Goal: Task Accomplishment & Management: Use online tool/utility

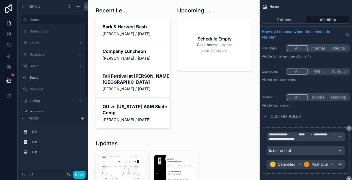
click at [66, 175] on div "Done" at bounding box center [75, 175] width 22 height 8
click at [80, 173] on button "Done" at bounding box center [79, 175] width 12 height 8
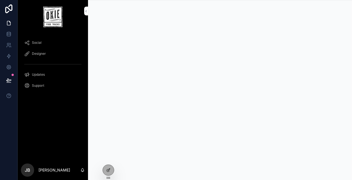
click at [106, 167] on div at bounding box center [108, 170] width 11 height 10
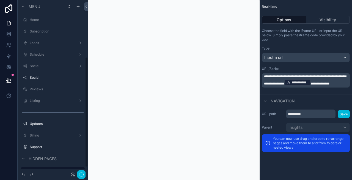
scroll to position [90, 0]
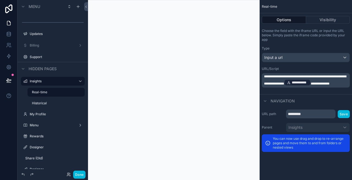
click at [78, 172] on button "Done" at bounding box center [79, 175] width 12 height 8
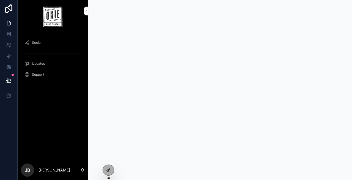
click at [0, 0] on icon at bounding box center [0, 0] width 0 height 0
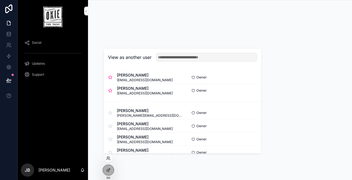
click at [0, 0] on button "Select" at bounding box center [0, 0] width 0 height 0
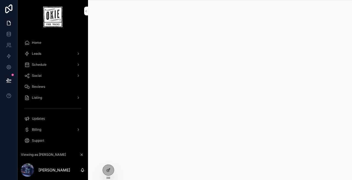
click at [43, 42] on div "Home" at bounding box center [52, 42] width 57 height 9
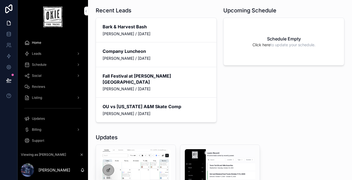
click at [42, 54] on div "Leads" at bounding box center [52, 53] width 57 height 9
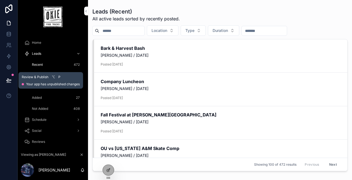
click at [7, 79] on icon at bounding box center [9, 81] width 6 height 6
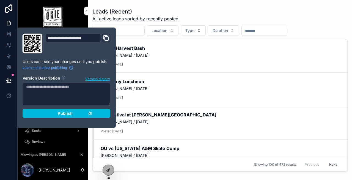
click at [33, 88] on textarea at bounding box center [67, 94] width 88 height 23
type textarea "**********"
click at [48, 114] on div "Publish" at bounding box center [66, 113] width 52 height 5
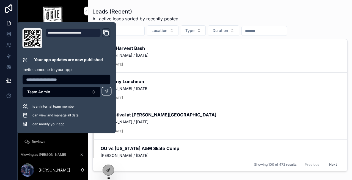
click at [214, 18] on div "Leads (Recent) All active leads sorted by recently posted." at bounding box center [221, 15] width 256 height 14
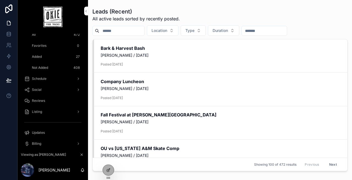
scroll to position [58, 0]
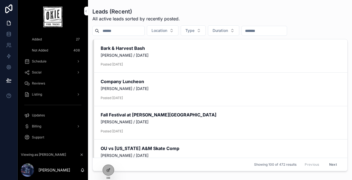
click at [107, 170] on icon at bounding box center [108, 170] width 2 height 2
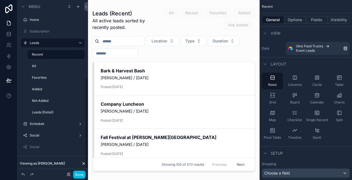
scroll to position [156, 0]
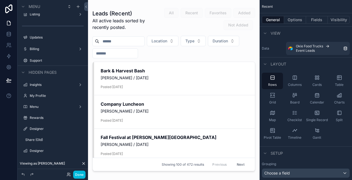
click at [47, 128] on label "Designer" at bounding box center [56, 129] width 52 height 4
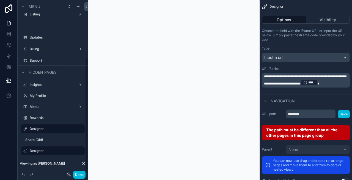
scroll to position [86, 0]
click at [82, 173] on button "Done" at bounding box center [79, 175] width 12 height 8
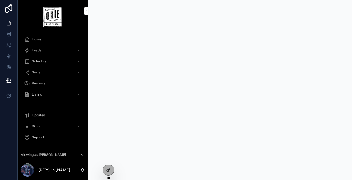
scroll to position [3, 0]
click at [85, 11] on icon "scrollable content" at bounding box center [86, 11] width 4 height 4
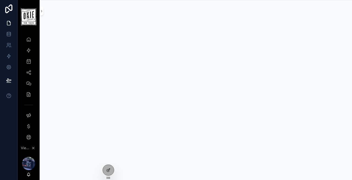
click at [31, 161] on div "scrollable content" at bounding box center [28, 163] width 13 height 13
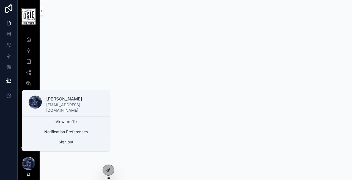
click at [31, 161] on div "scrollable content" at bounding box center [28, 163] width 13 height 13
click at [31, 163] on div "scrollable content" at bounding box center [28, 163] width 13 height 13
click at [58, 101] on p "[PERSON_NAME]" at bounding box center [74, 99] width 57 height 7
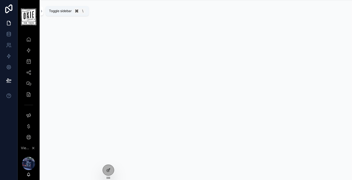
click at [42, 10] on icon "scrollable content" at bounding box center [42, 11] width 4 height 4
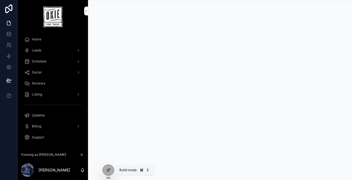
click at [108, 168] on icon at bounding box center [108, 170] width 4 height 4
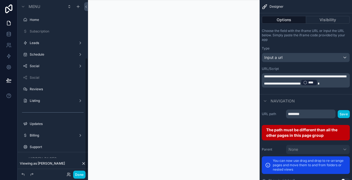
scroll to position [86, 0]
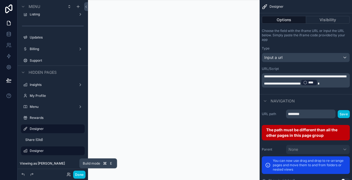
click at [82, 173] on button "Done" at bounding box center [79, 175] width 12 height 8
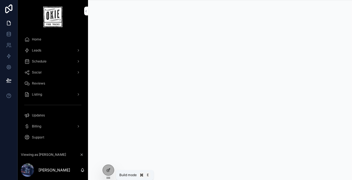
click at [108, 169] on icon at bounding box center [108, 170] width 4 height 4
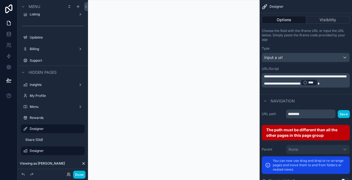
click at [148, 134] on div "scrollable content" at bounding box center [174, 90] width 172 height 180
click at [81, 175] on button "Done" at bounding box center [79, 175] width 12 height 8
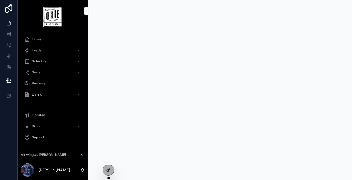
scroll to position [0, 0]
